Goal: Task Accomplishment & Management: Use online tool/utility

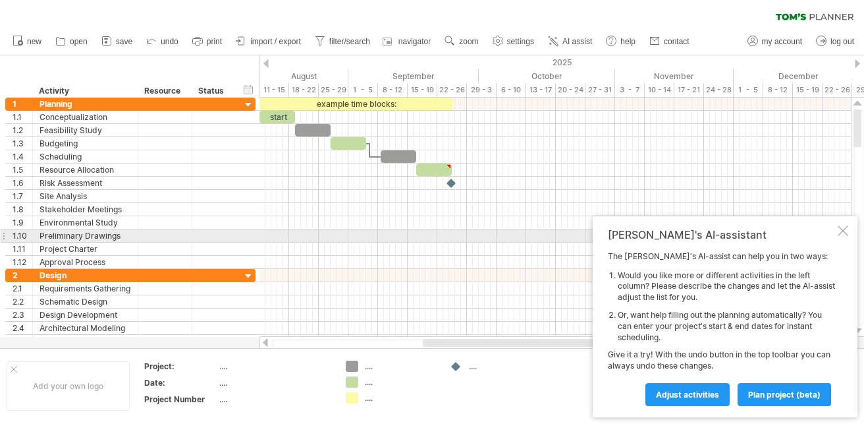
click at [839, 231] on div at bounding box center [843, 230] width 11 height 11
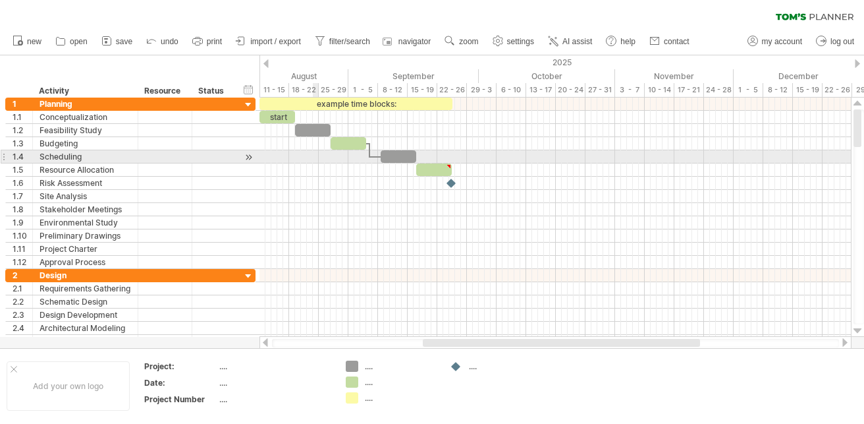
click at [318, 159] on div at bounding box center [556, 156] width 592 height 13
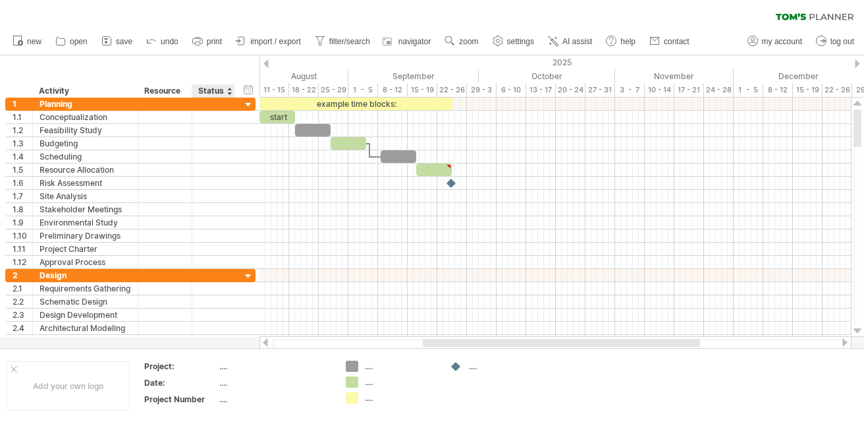
click at [225, 89] on div "Status" at bounding box center [212, 90] width 29 height 13
click at [67, 92] on div "Activity" at bounding box center [85, 90] width 92 height 13
click at [134, 90] on div at bounding box center [132, 90] width 5 height 13
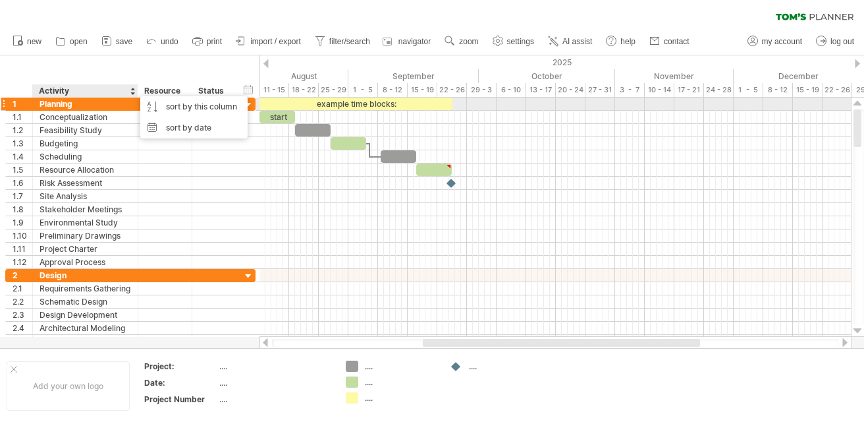
click at [103, 105] on div "Planning" at bounding box center [86, 103] width 92 height 13
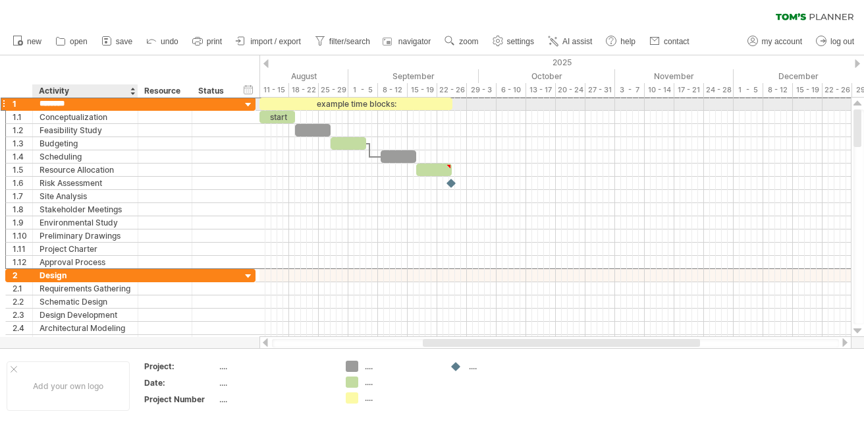
click at [103, 105] on input "********" at bounding box center [86, 103] width 92 height 13
click at [222, 205] on div at bounding box center [213, 209] width 29 height 13
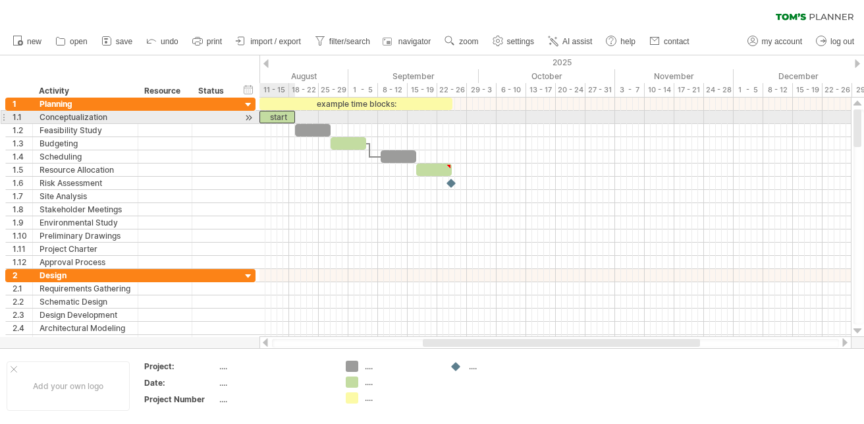
click at [283, 117] on div "start" at bounding box center [278, 117] width 36 height 13
click at [246, 116] on div at bounding box center [248, 118] width 13 height 14
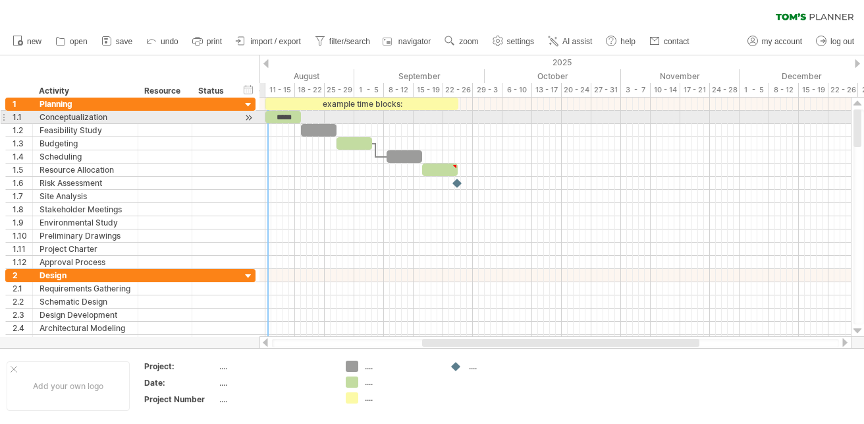
click at [252, 118] on div at bounding box center [248, 118] width 13 height 14
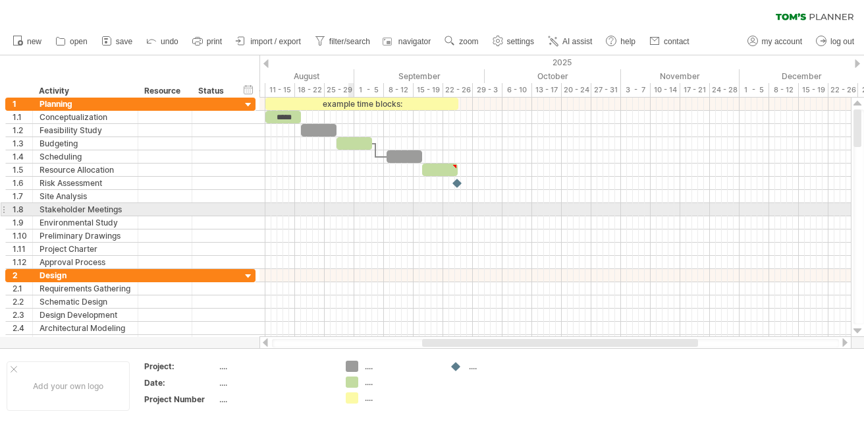
click at [356, 214] on div at bounding box center [556, 209] width 592 height 13
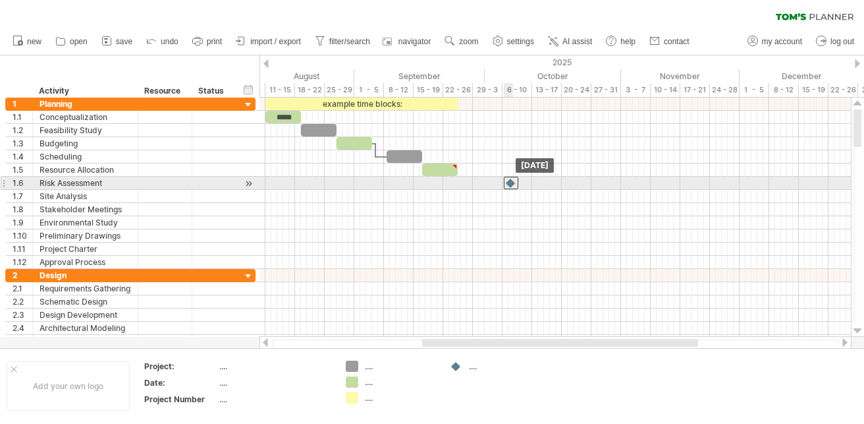
drag, startPoint x: 458, startPoint y: 184, endPoint x: 512, endPoint y: 184, distance: 54.0
click at [512, 184] on div at bounding box center [511, 183] width 14 height 13
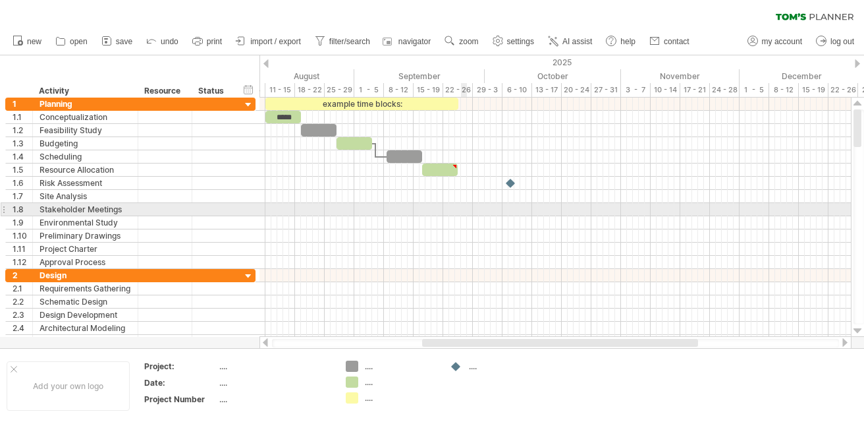
click at [464, 215] on div at bounding box center [556, 209] width 592 height 13
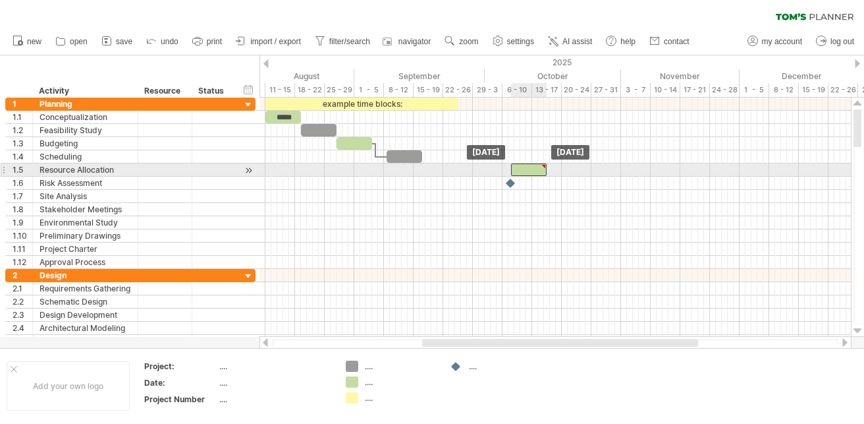
drag, startPoint x: 440, startPoint y: 166, endPoint x: 529, endPoint y: 169, distance: 89.0
click at [529, 169] on div at bounding box center [529, 169] width 36 height 13
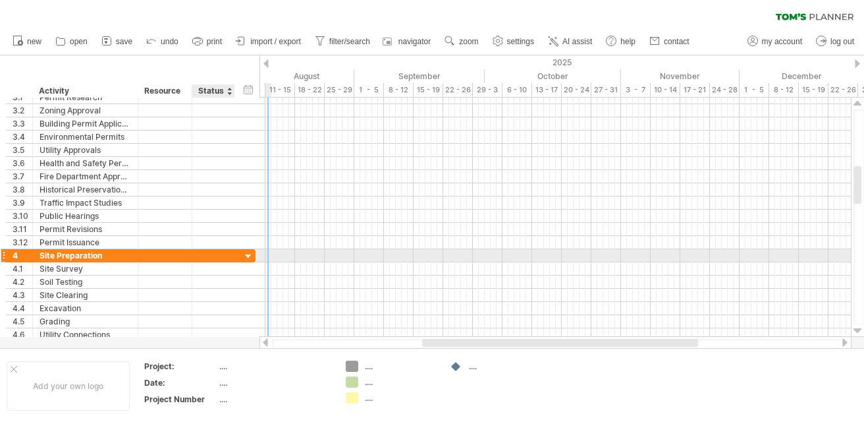
click at [250, 259] on div at bounding box center [248, 256] width 13 height 13
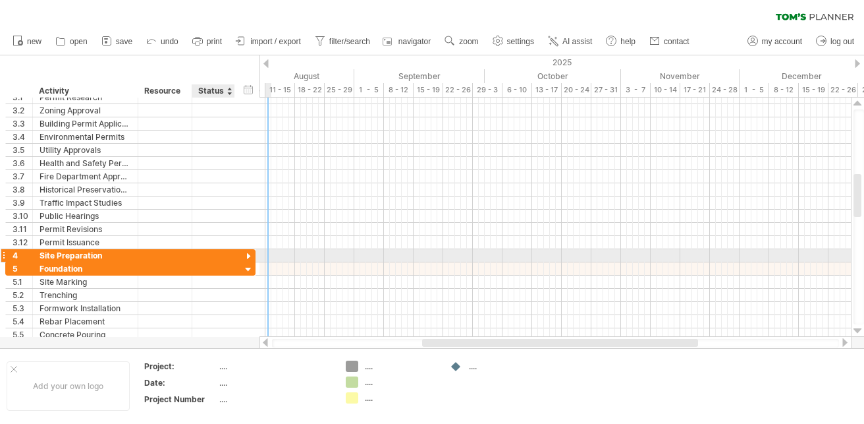
click at [250, 257] on div at bounding box center [248, 256] width 13 height 13
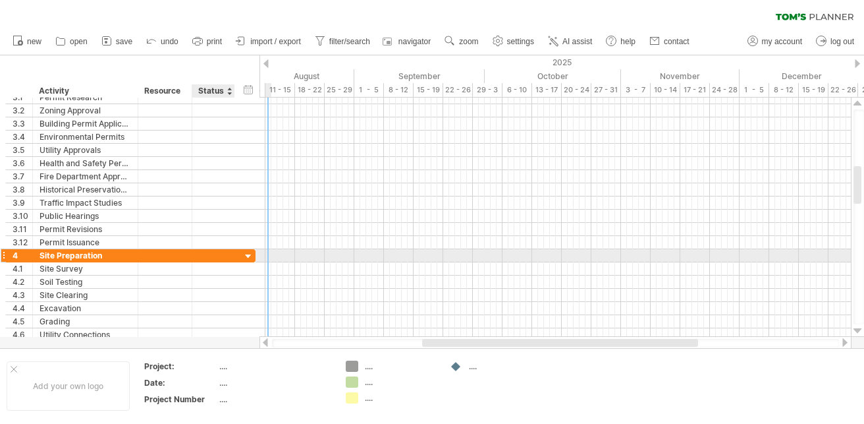
click at [250, 257] on div at bounding box center [248, 256] width 13 height 13
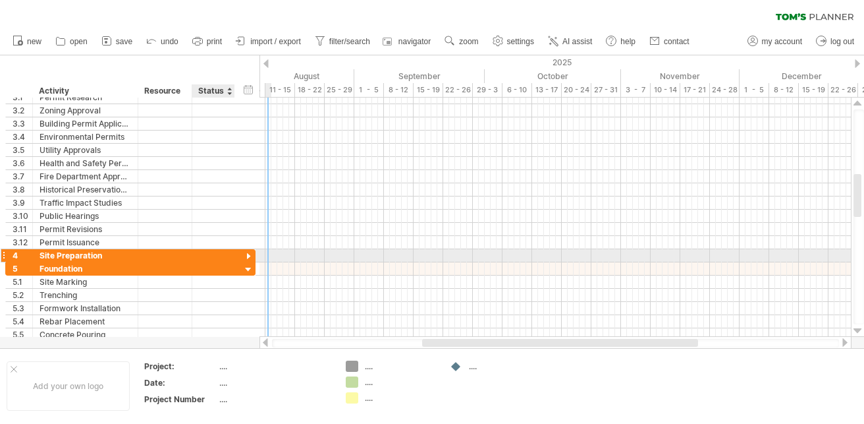
click at [250, 257] on div at bounding box center [248, 256] width 13 height 13
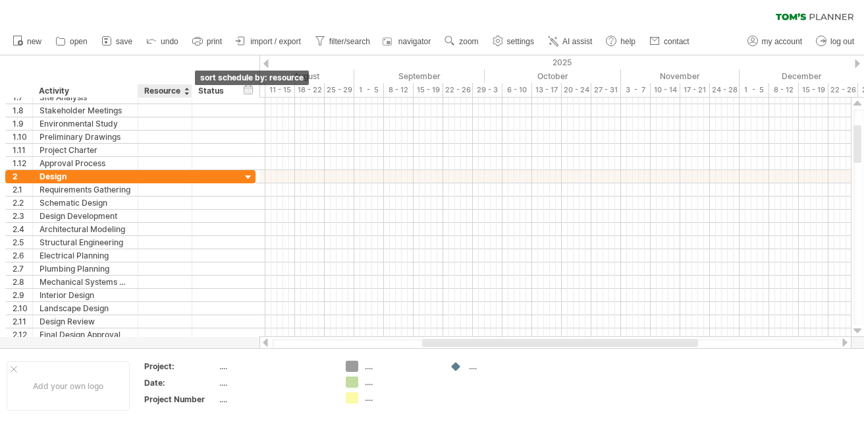
click at [186, 90] on div at bounding box center [186, 90] width 5 height 13
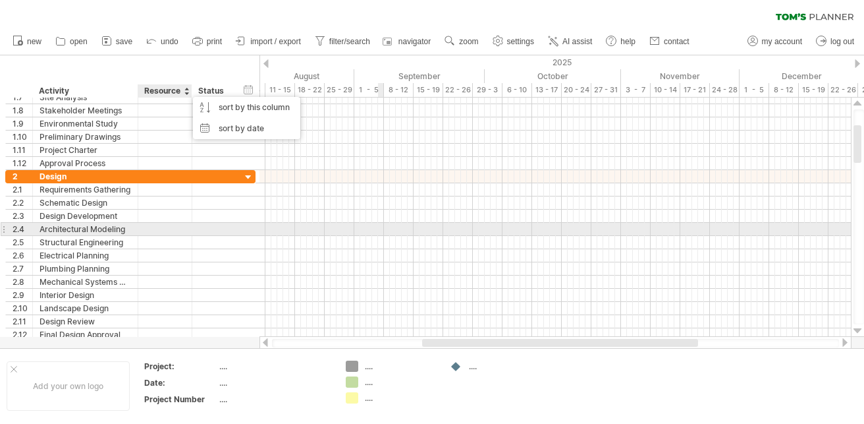
click at [392, 207] on div at bounding box center [556, 202] width 592 height 13
